Goal: Information Seeking & Learning: Learn about a topic

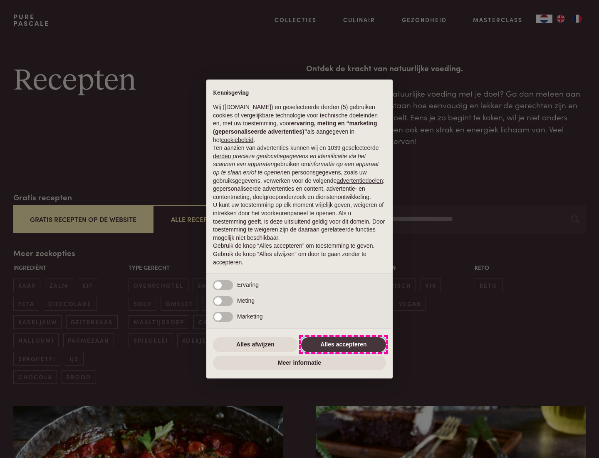
click at [344, 344] on button "Alles accepteren" at bounding box center [343, 344] width 85 height 15
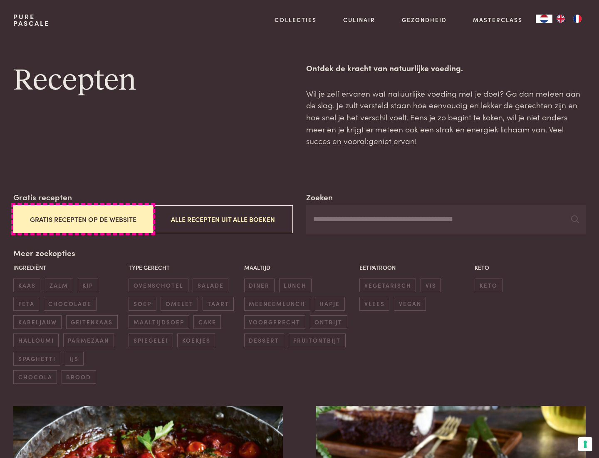
click at [83, 219] on button "Gratis recepten op de website" at bounding box center [83, 219] width 140 height 28
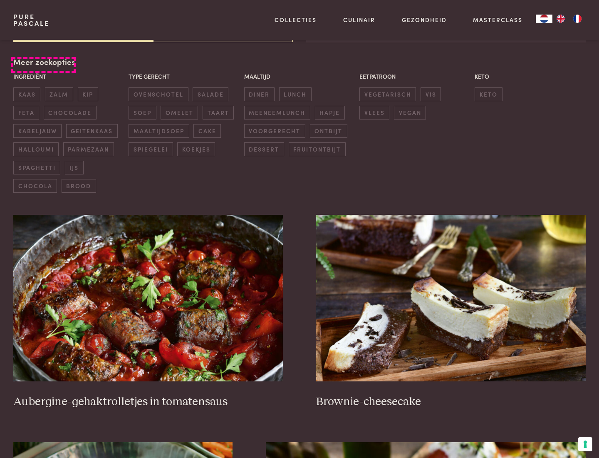
click at [43, 62] on div "Meer zoekopties Ingrediënt kaas zalm kip feta chocolade kabeljauw geitenkaas ha…" at bounding box center [299, 124] width 572 height 137
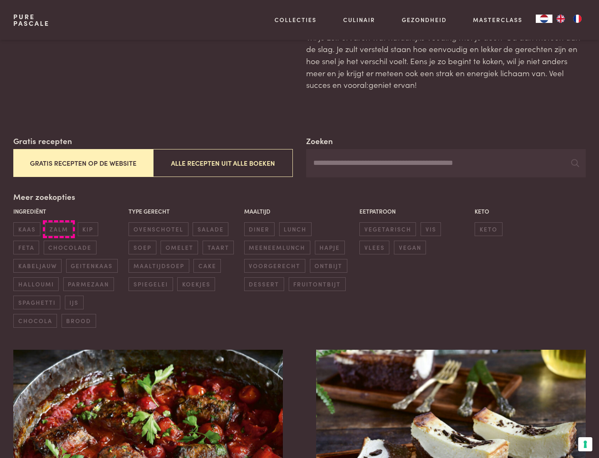
click at [59, 229] on span "zalm" at bounding box center [59, 229] width 28 height 14
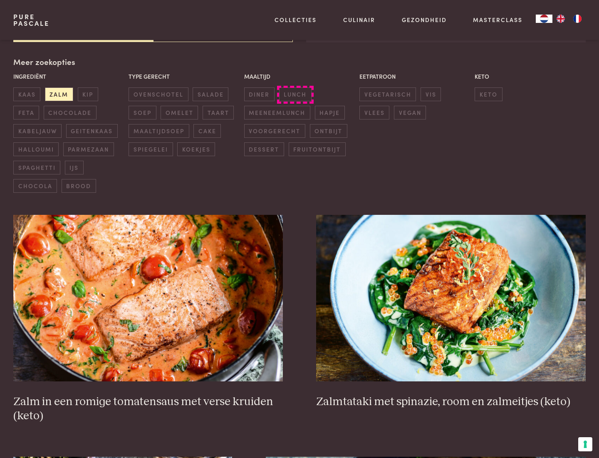
click at [295, 94] on span "lunch" at bounding box center [295, 94] width 32 height 14
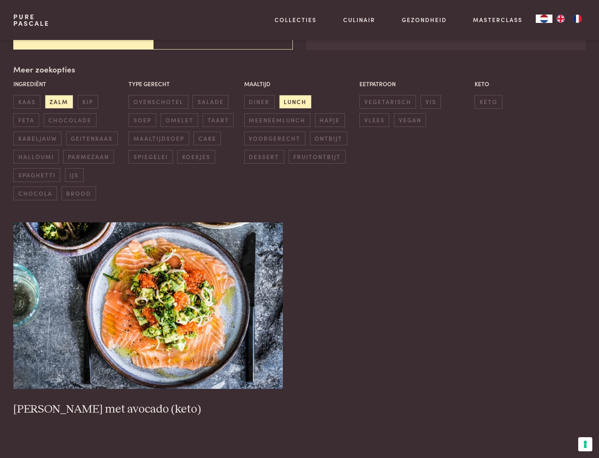
scroll to position [183, 0]
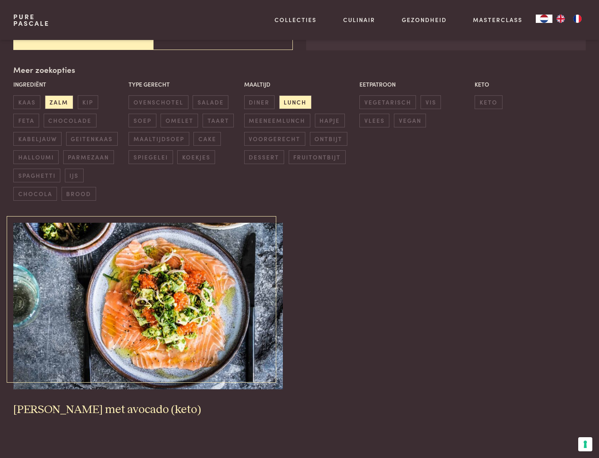
click at [148, 306] on img at bounding box center [148, 306] width 270 height 166
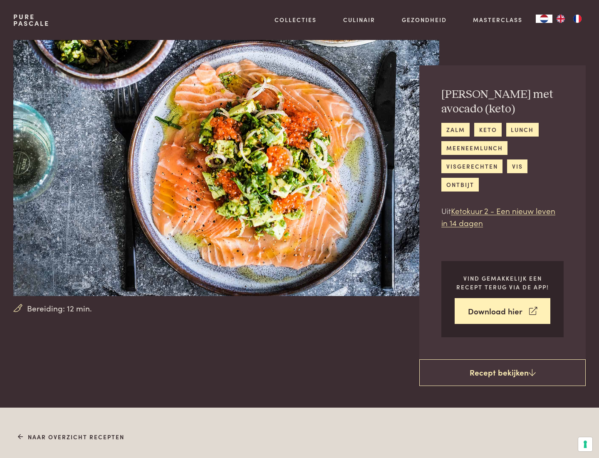
scroll to position [477, 0]
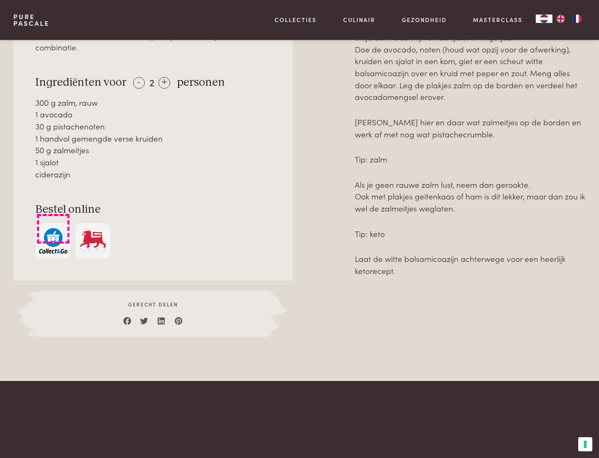
click at [53, 228] on img "button" at bounding box center [53, 240] width 28 height 25
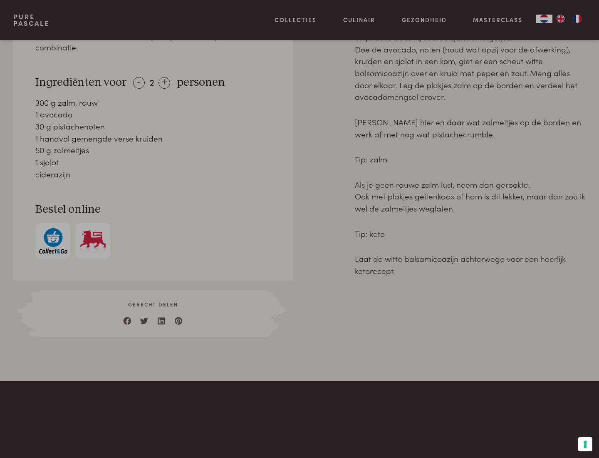
scroll to position [338, 0]
